Goal: Find specific page/section: Find specific page/section

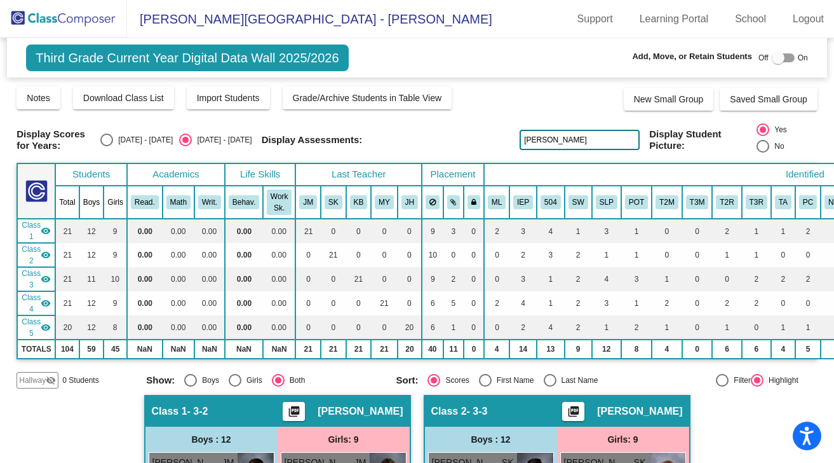
click at [79, 25] on img at bounding box center [63, 18] width 127 height 37
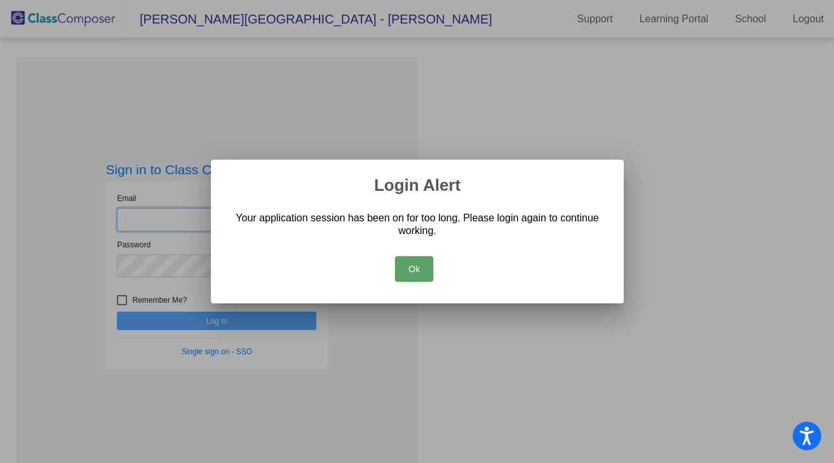
type input "[EMAIL_ADDRESS][DOMAIN_NAME]"
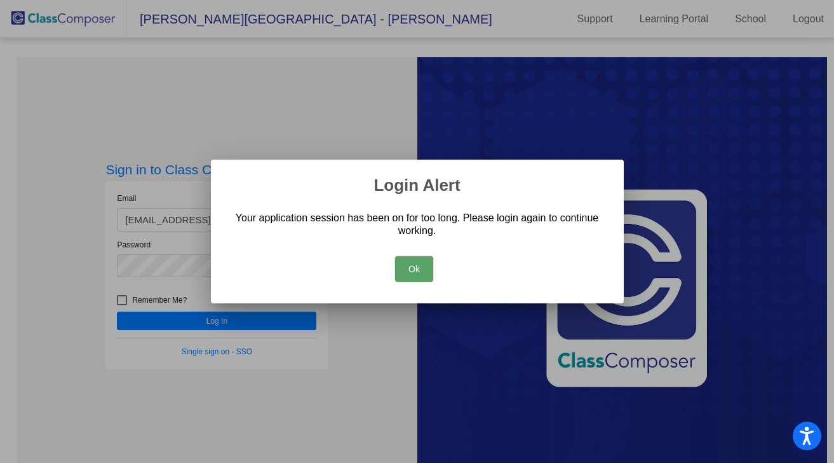
click at [421, 257] on button "Ok" at bounding box center [414, 268] width 38 height 25
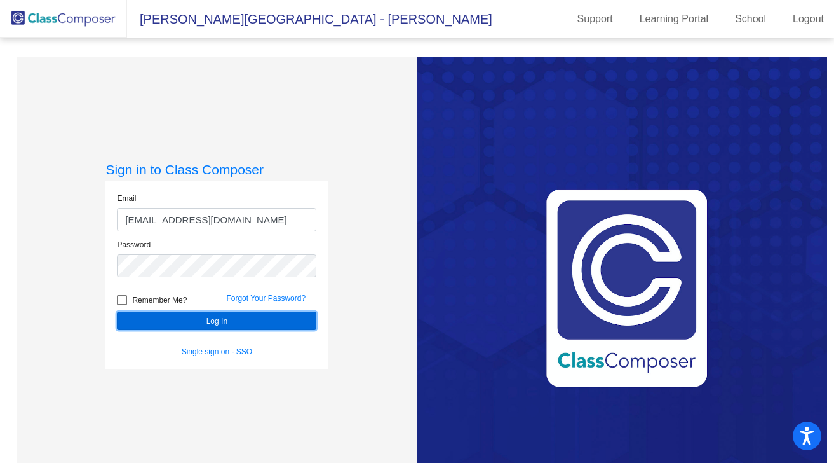
click at [222, 326] on button "Log In" at bounding box center [217, 320] width 200 height 18
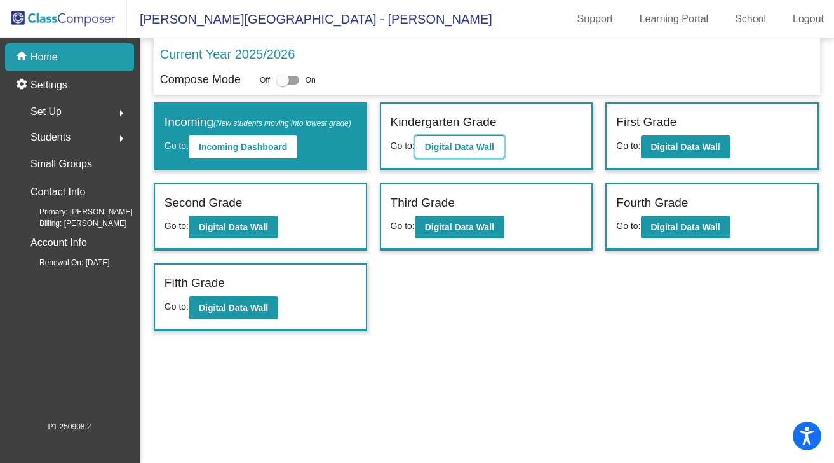
click at [487, 147] on b "Digital Data Wall" at bounding box center [459, 147] width 69 height 10
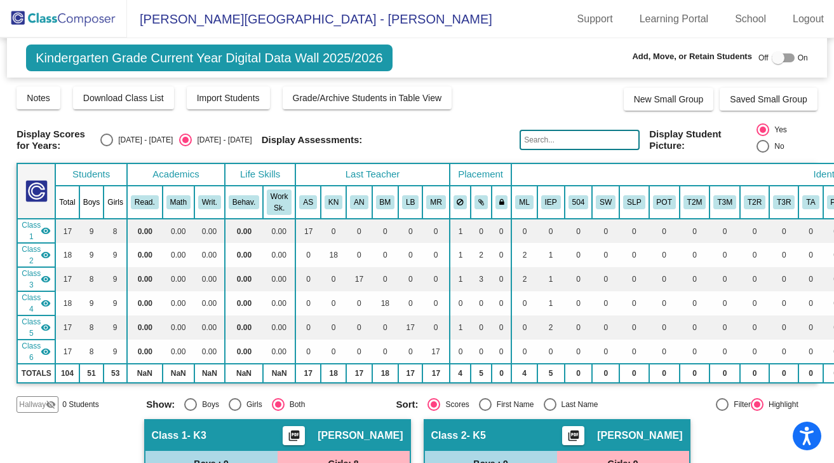
click at [602, 133] on input "text" at bounding box center [580, 140] width 120 height 20
drag, startPoint x: 595, startPoint y: 139, endPoint x: 499, endPoint y: 139, distance: 96.6
click at [499, 139] on div "Display Scores for Years: [DATE] - [DATE] [DATE] - [DATE] Display Assessments: …" at bounding box center [417, 139] width 801 height 33
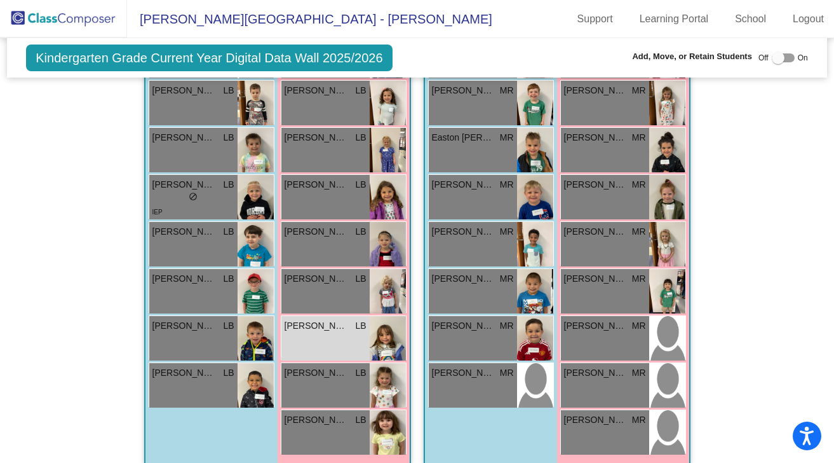
scroll to position [1464, 0]
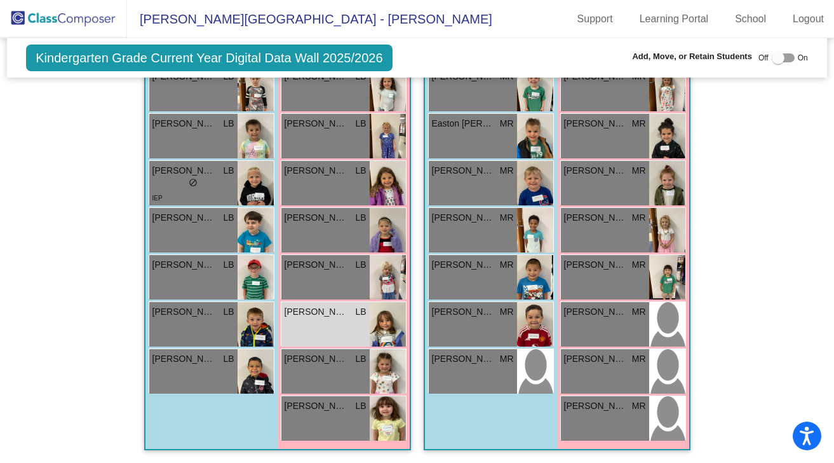
type input "burns"
click at [69, 25] on img at bounding box center [63, 18] width 127 height 37
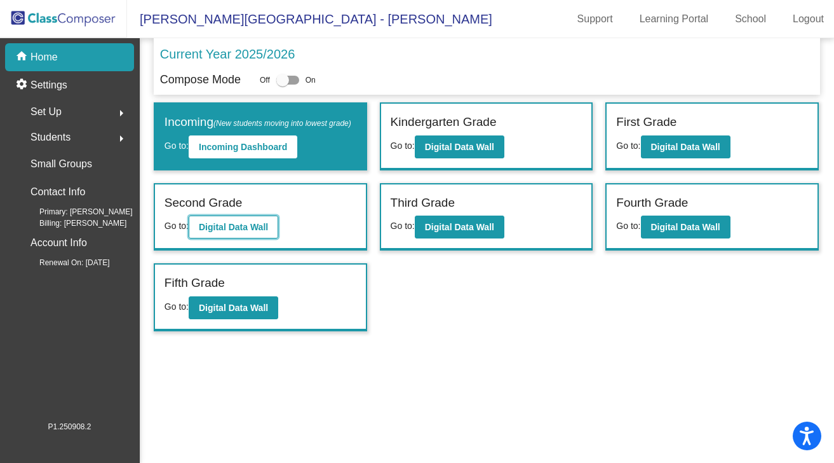
click at [252, 232] on b "Digital Data Wall" at bounding box center [233, 227] width 69 height 10
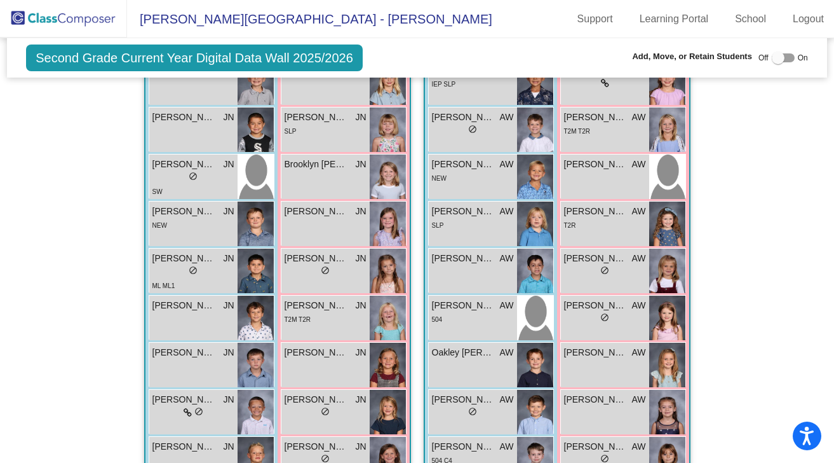
scroll to position [264, 0]
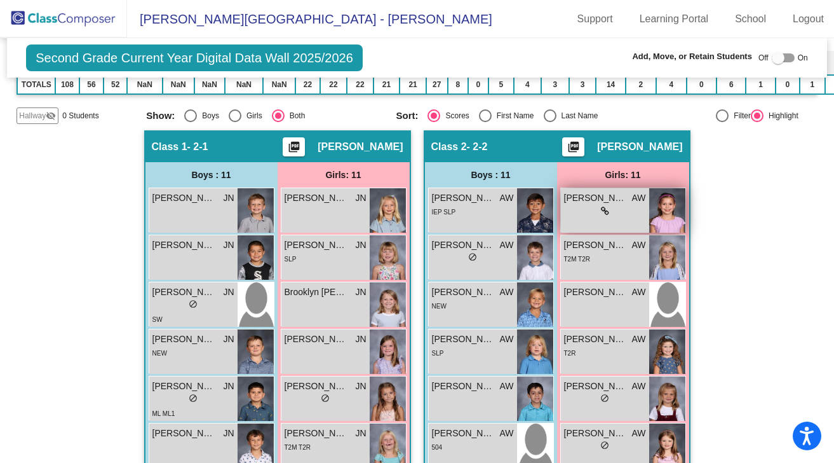
click at [601, 215] on icon at bounding box center [605, 211] width 8 height 9
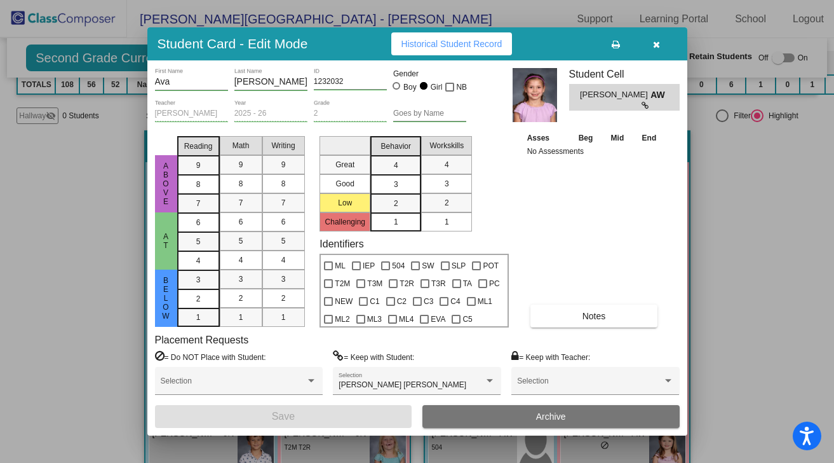
click at [660, 44] on icon "button" at bounding box center [656, 44] width 7 height 9
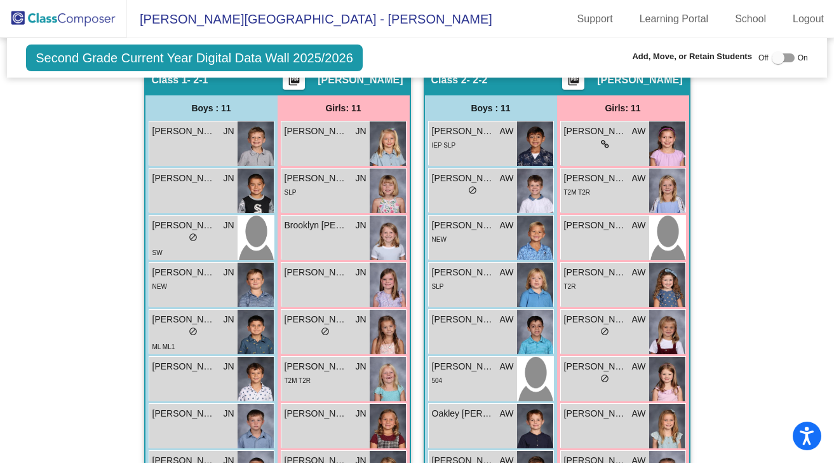
scroll to position [288, 0]
